Goal: Book appointment/travel/reservation

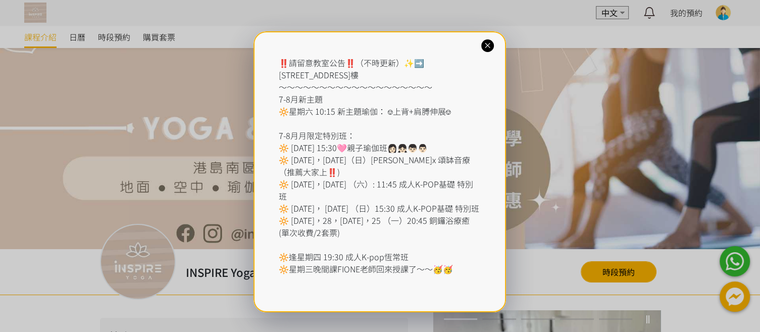
scroll to position [2, 0]
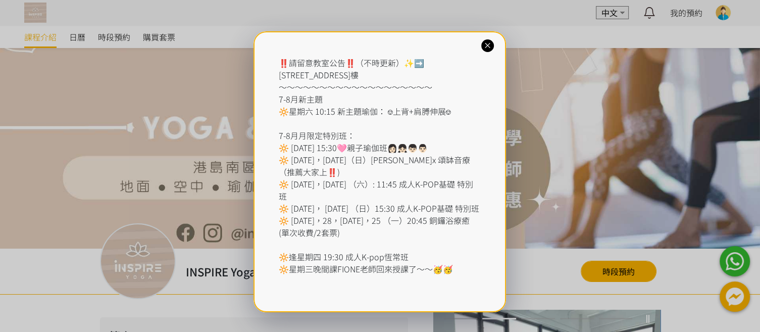
click at [487, 47] on icon at bounding box center [488, 46] width 10 height 10
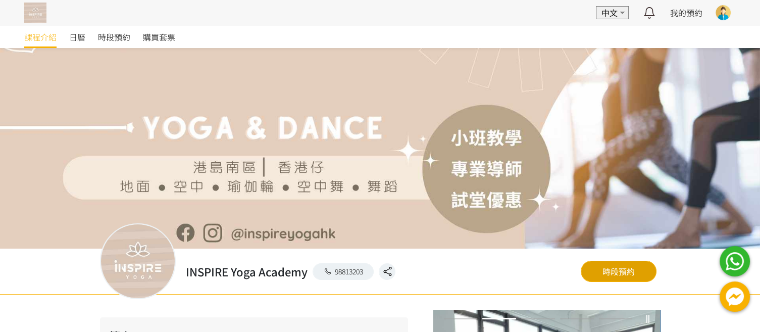
click at [614, 271] on link "時段預約" at bounding box center [619, 271] width 76 height 21
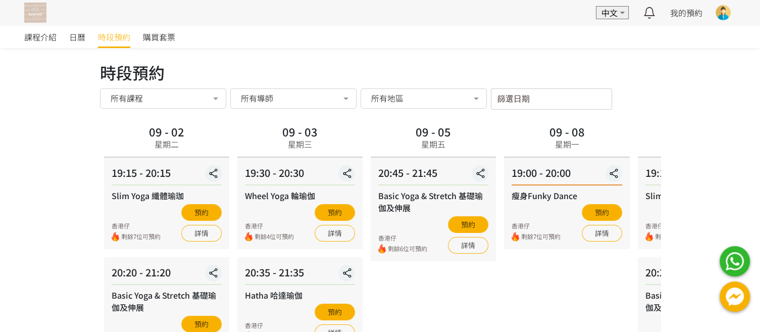
click at [580, 99] on input "篩選日期" at bounding box center [551, 98] width 121 height 21
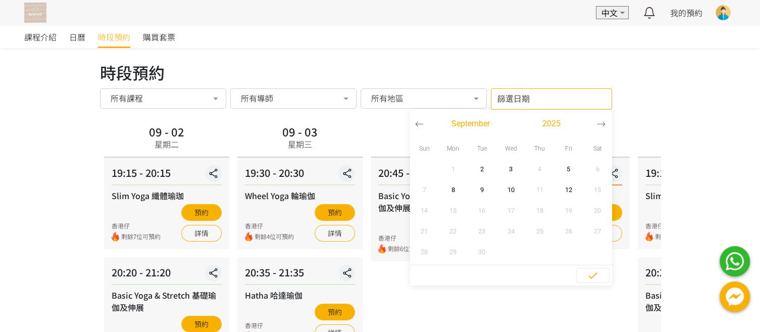
click at [217, 65] on div "時段預約" at bounding box center [380, 72] width 561 height 24
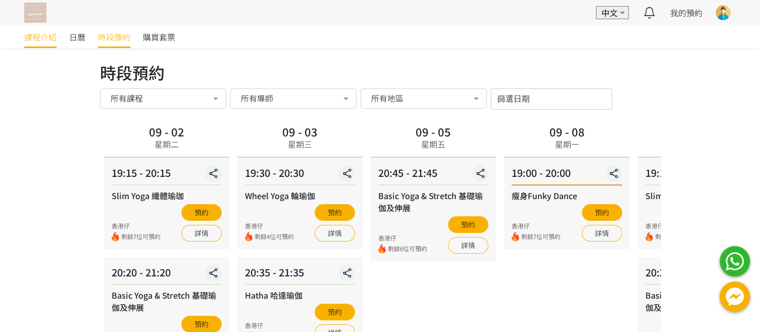
click at [46, 39] on span "課程介紹" at bounding box center [40, 37] width 32 height 12
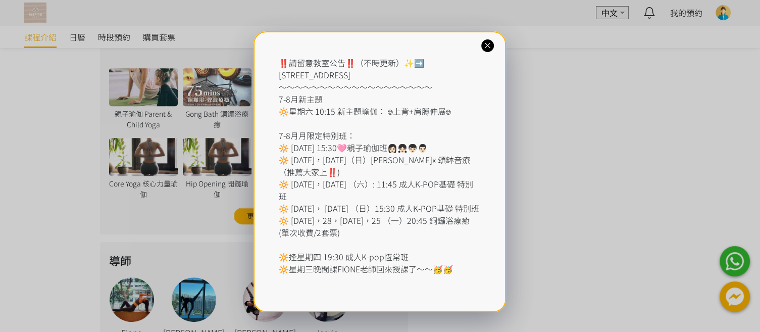
scroll to position [524, 0]
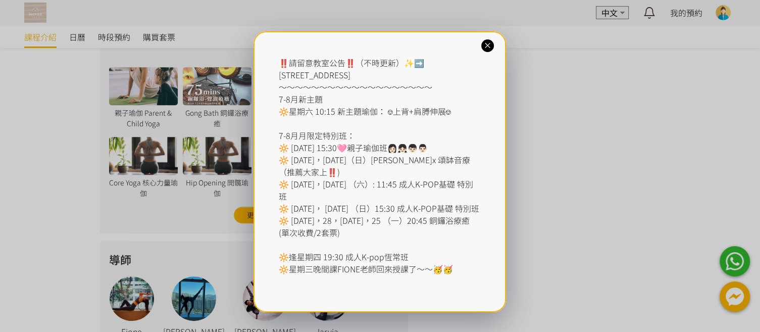
click at [491, 45] on icon at bounding box center [488, 46] width 10 height 10
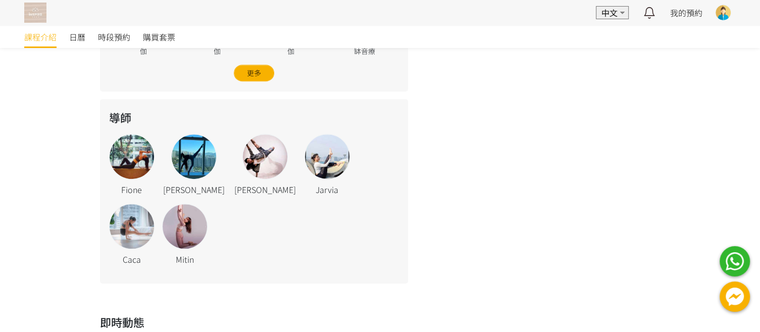
scroll to position [666, 0]
click at [136, 144] on div at bounding box center [132, 156] width 44 height 44
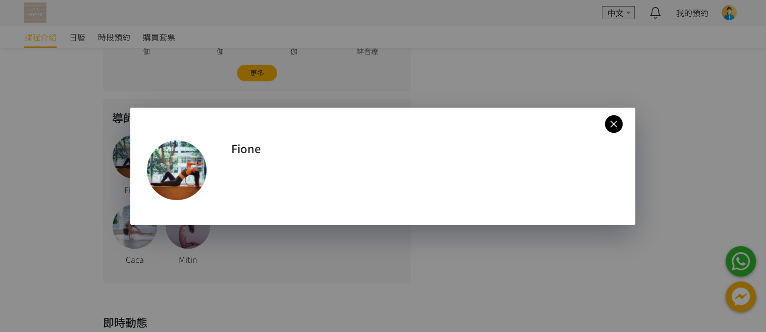
click at [614, 124] on icon at bounding box center [614, 124] width 18 height 13
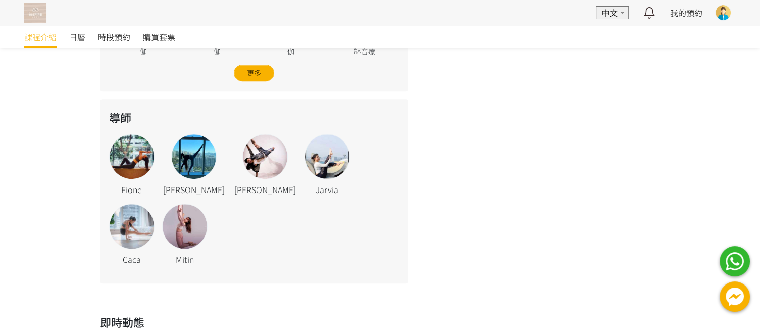
click at [192, 146] on div at bounding box center [194, 156] width 44 height 44
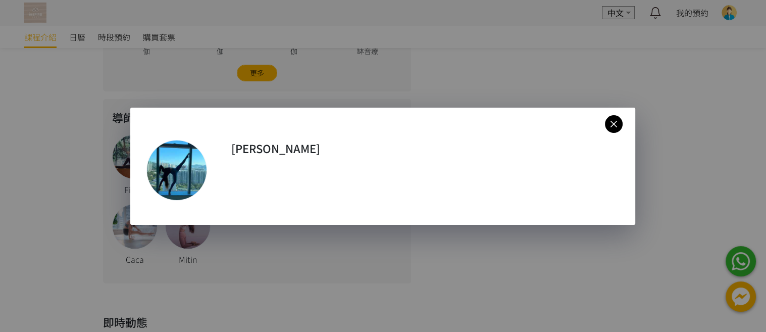
click at [608, 126] on icon at bounding box center [614, 124] width 18 height 13
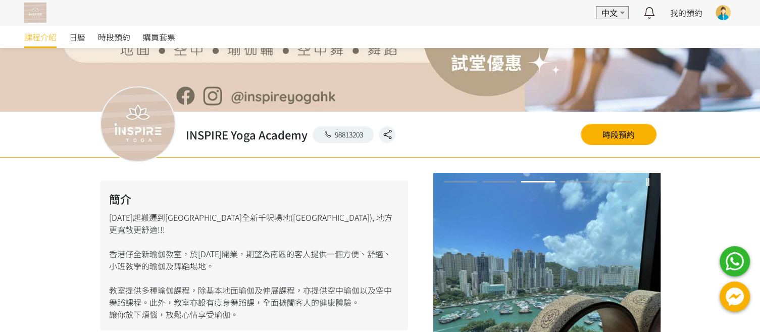
scroll to position [0, 0]
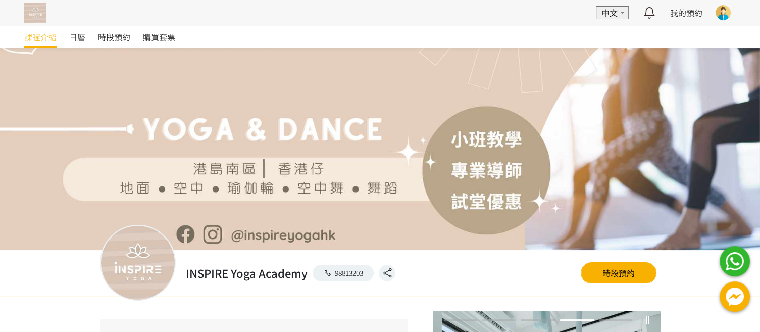
click at [40, 12] on img at bounding box center [35, 13] width 22 height 20
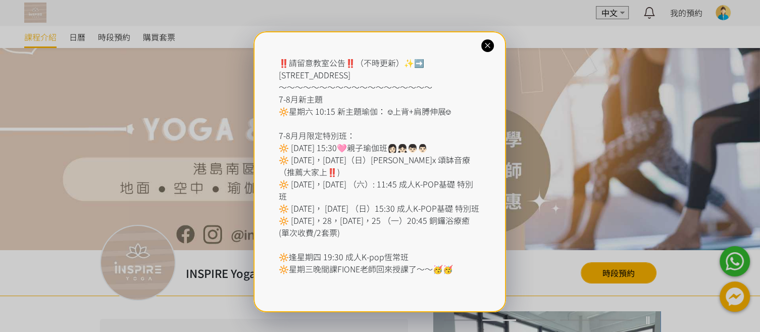
click at [489, 47] on icon at bounding box center [488, 46] width 10 height 10
